Goal: Information Seeking & Learning: Learn about a topic

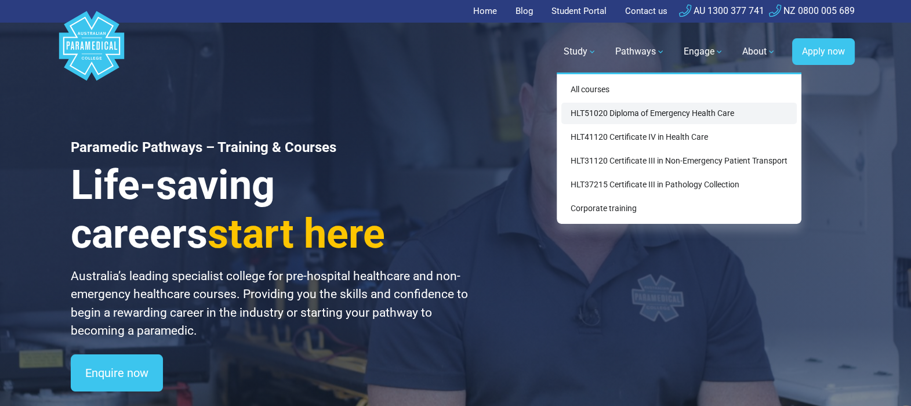
click at [612, 111] on link "HLT51020 Diploma of Emergency Health Care" at bounding box center [678, 113] width 235 height 21
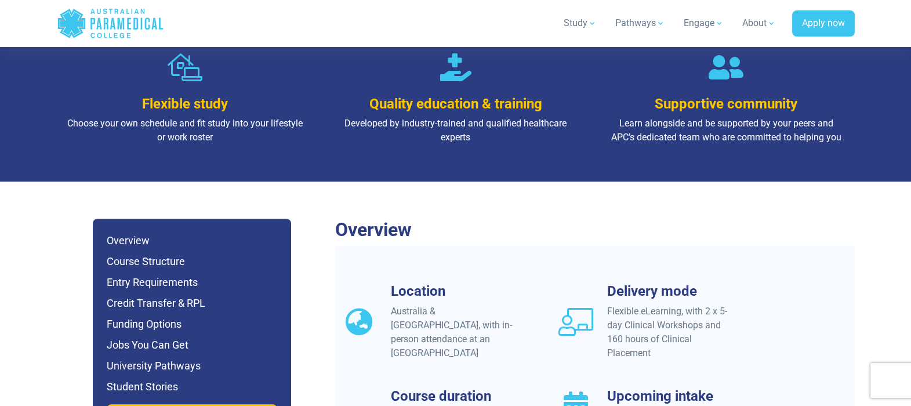
scroll to position [942, 0]
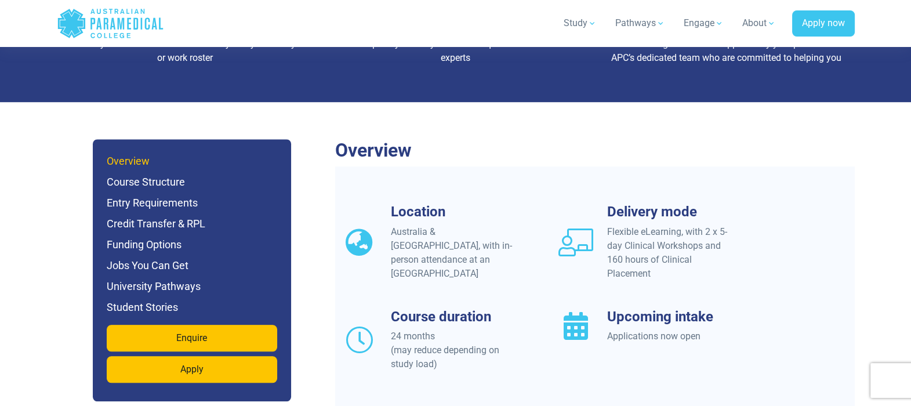
click at [137, 153] on h6 "Overview" at bounding box center [192, 161] width 171 height 16
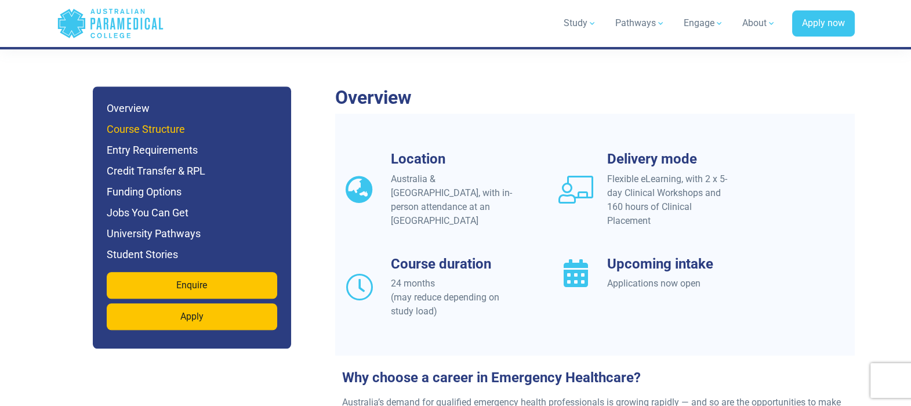
click at [164, 121] on h6 "Course Structure" at bounding box center [192, 129] width 171 height 16
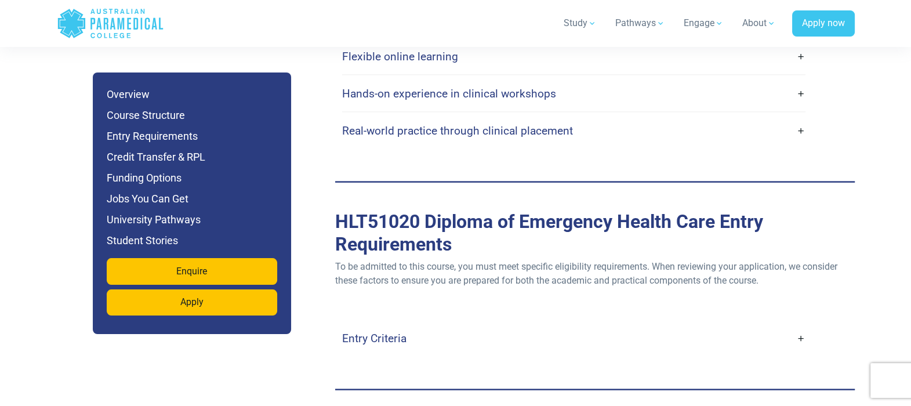
scroll to position [3070, 0]
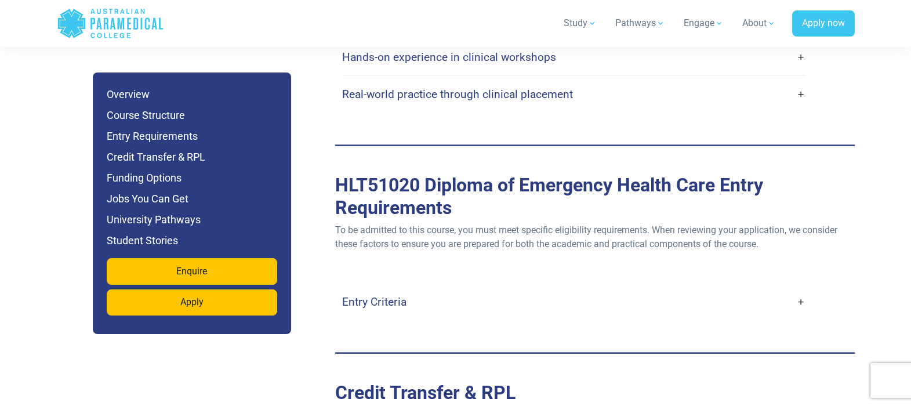
click at [438, 288] on link "Entry Criteria" at bounding box center [573, 301] width 463 height 27
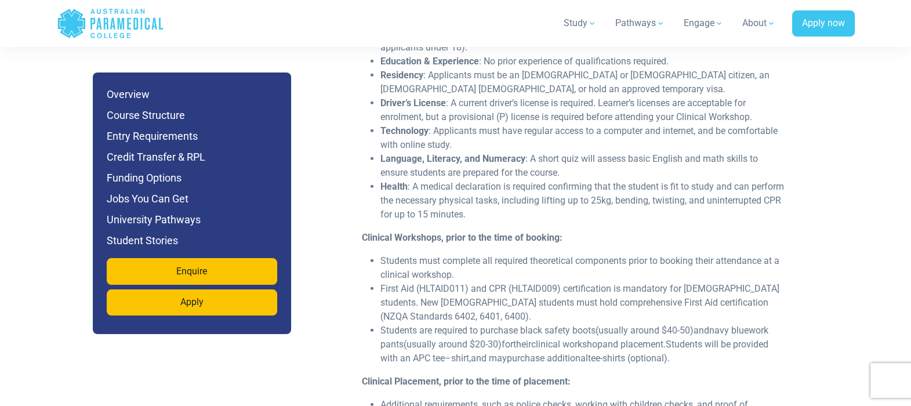
scroll to position [3143, 0]
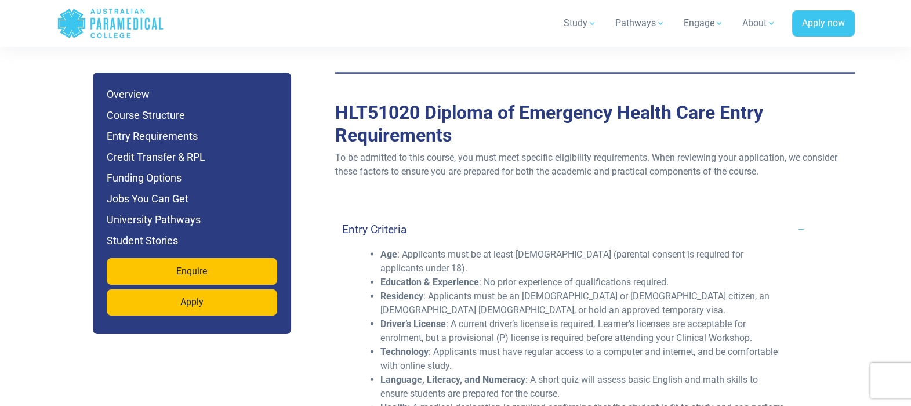
click at [421, 216] on link "Entry Criteria" at bounding box center [573, 229] width 463 height 27
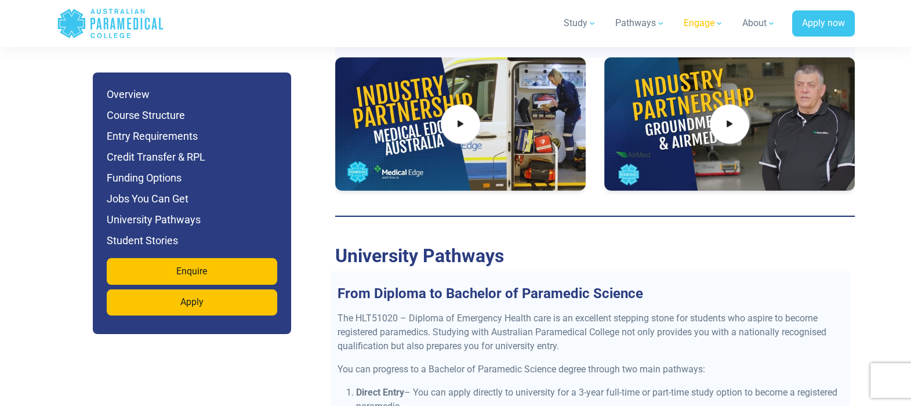
scroll to position [4520, 0]
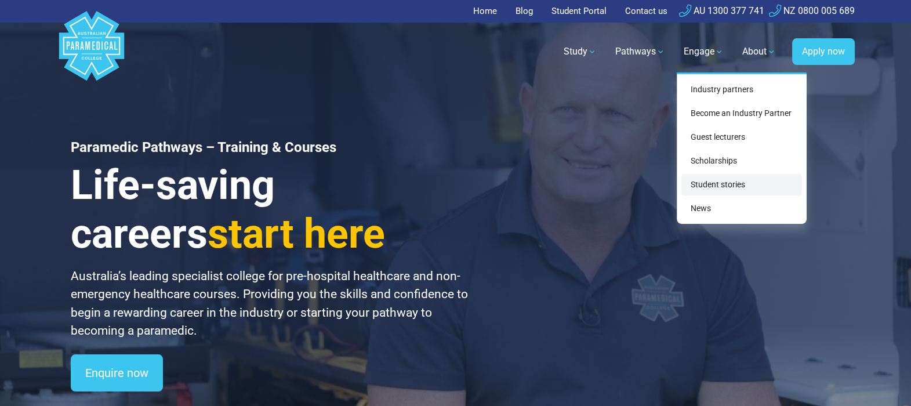
click at [716, 181] on link "Student stories" at bounding box center [741, 184] width 121 height 21
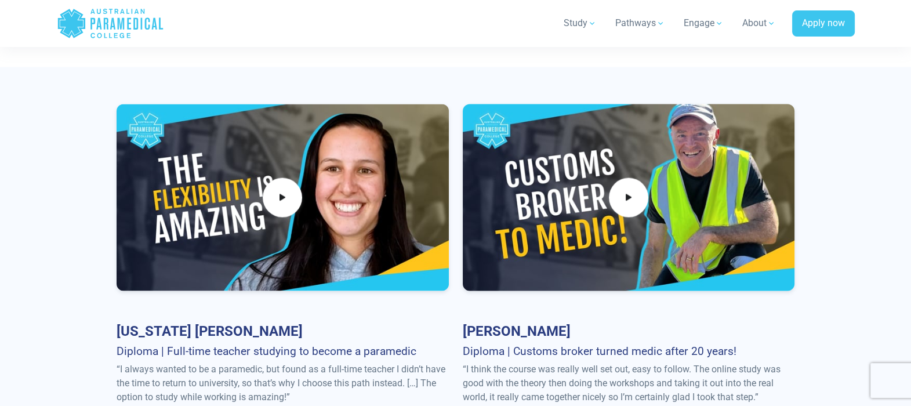
scroll to position [3045, 0]
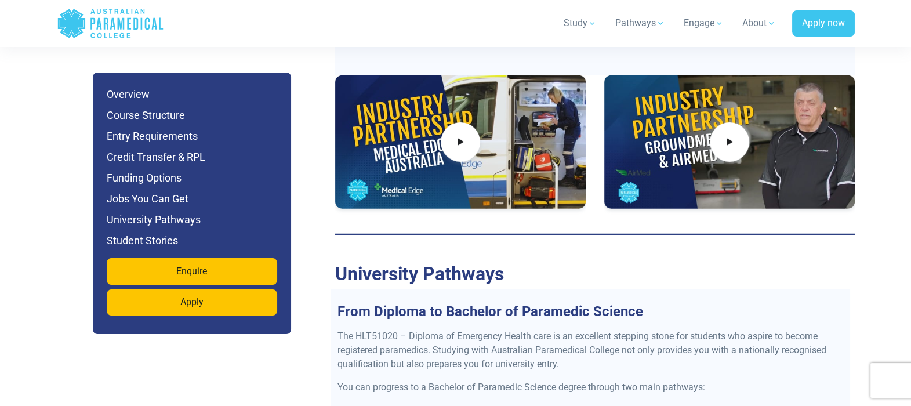
scroll to position [4520, 0]
